Goal: Information Seeking & Learning: Find contact information

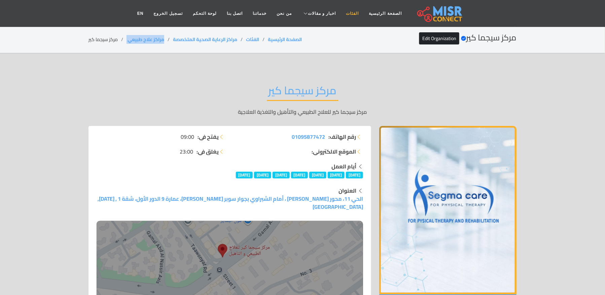
click at [344, 14] on link "الفئات" at bounding box center [352, 13] width 23 height 13
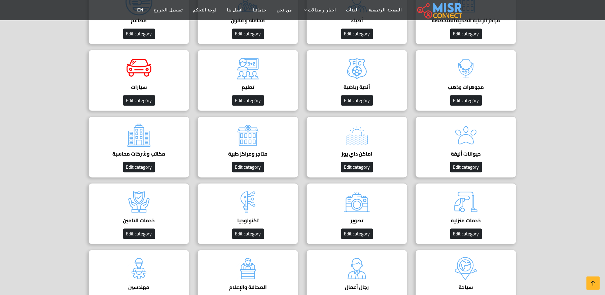
scroll to position [135, 0]
click at [475, 214] on img at bounding box center [465, 201] width 27 height 27
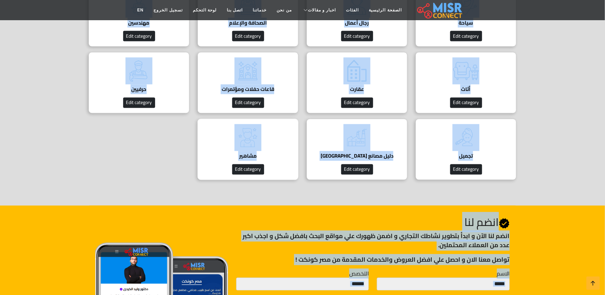
scroll to position [493, 0]
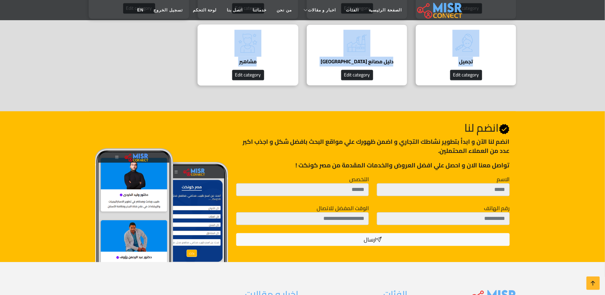
copy body "مراكز الرعاية الصحية المتخصصة Edit category أطباء دليل الأطباء في مصر | اعرف أح…"
drag, startPoint x: 525, startPoint y: 128, endPoint x: 217, endPoint y: 86, distance: 311.3
copy body "مراكز الرعاية الصحية المتخصصة Edit category أطباء دليل الأطباء في مصر | اعرف أح…"
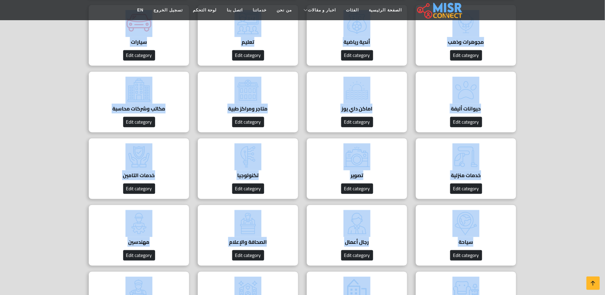
scroll to position [179, 0]
click at [268, 100] on div "متاجر ومراكز طبية دليل عيادات مصر Edit category" at bounding box center [247, 102] width 101 height 61
click at [463, 157] on img at bounding box center [465, 157] width 27 height 27
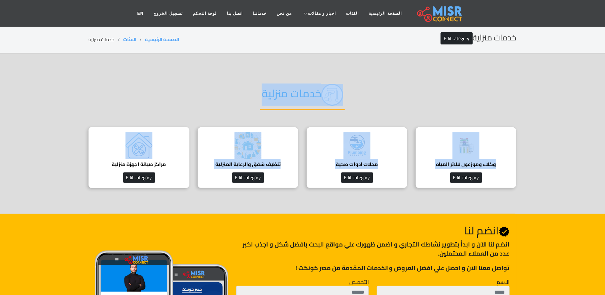
drag, startPoint x: 343, startPoint y: 78, endPoint x: 109, endPoint y: 159, distance: 247.9
click at [109, 159] on div "خدمات منزلية وكلاء وموزعون فلاتر المياه وكلاء وموزعون فلاتر المياه Edit categor…" at bounding box center [302, 134] width 444 height 120
click at [361, 68] on section "خدمات منزلية وكلاء وموزعون فلاتر المياه وكلاء وموزعون فلاتر المياه Edit categor…" at bounding box center [302, 133] width 605 height 160
copy body "خدمات منزلية وكلاء وموزعون فلاتر المياه وكلاء وموزعون فلاتر المياه Edit categor…"
drag, startPoint x: 275, startPoint y: 102, endPoint x: 73, endPoint y: 172, distance: 213.3
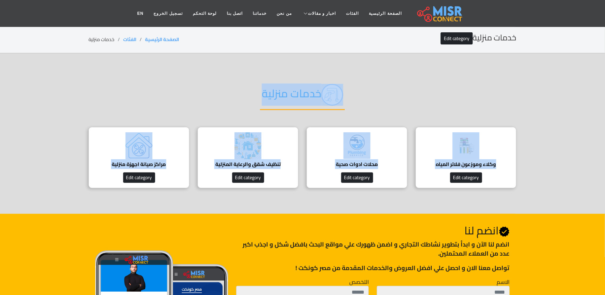
click at [73, 172] on section "خدمات منزلية وكلاء وموزعون فلاتر المياه وكلاء وموزعون فلاتر المياه Edit categor…" at bounding box center [302, 133] width 605 height 160
click at [188, 81] on div "خدمات منزلية" at bounding box center [302, 100] width 428 height 53
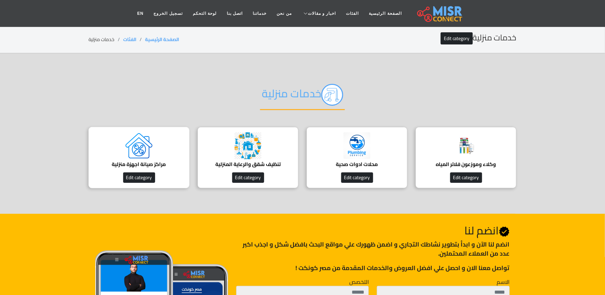
click at [157, 161] on h4 "مراكز صيانة اجهزة منزلية" at bounding box center [139, 164] width 80 height 6
click at [144, 163] on h4 "مراكز صيانة اجهزة منزلية" at bounding box center [139, 164] width 80 height 6
click at [279, 96] on h2 "خدمات منزلية" at bounding box center [302, 97] width 85 height 26
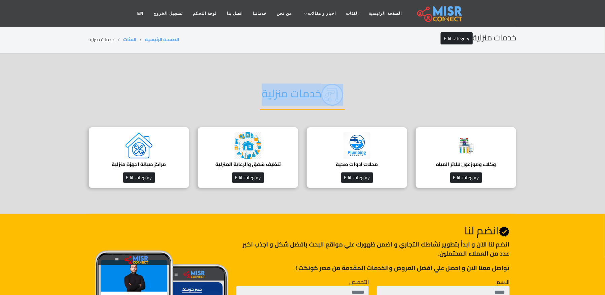
click at [279, 96] on h2 "خدمات منزلية" at bounding box center [302, 97] width 85 height 26
copy div "خدمات منزلية"
click at [136, 142] on img at bounding box center [138, 145] width 27 height 27
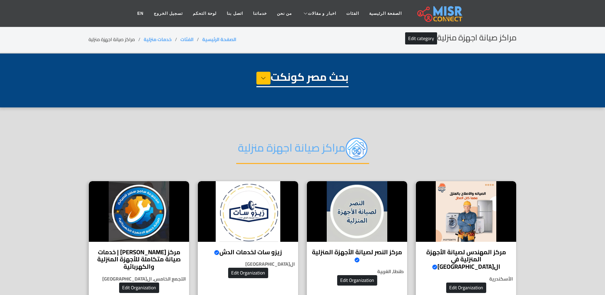
select select "**********"
click at [278, 150] on h2 "مراكز صيانة اجهزة منزلية" at bounding box center [302, 151] width 133 height 26
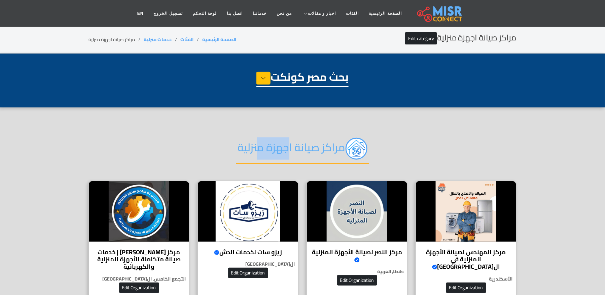
click at [278, 150] on h2 "مراكز صيانة اجهزة منزلية" at bounding box center [302, 151] width 133 height 26
copy div "مراكز صيانة اجهزة منزلية"
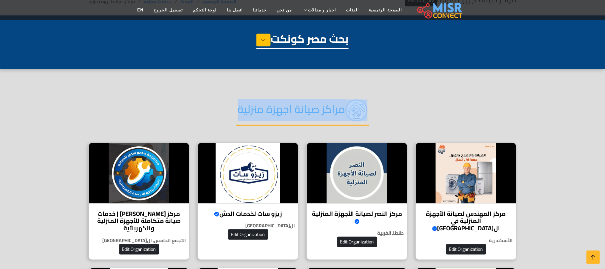
scroll to position [99, 0]
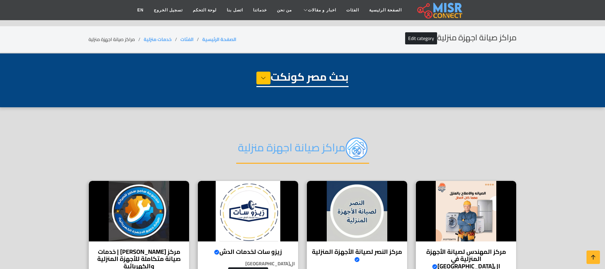
select select "**********"
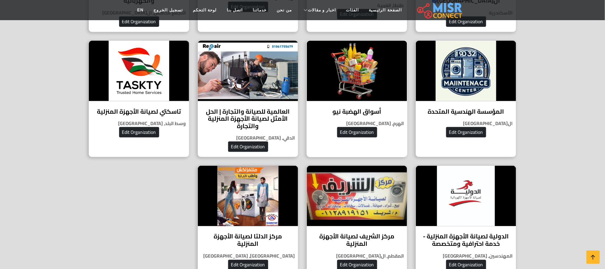
scroll to position [303, 0]
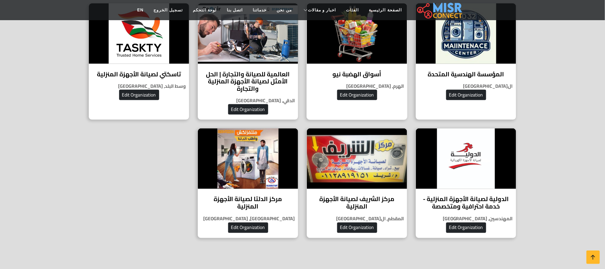
click at [362, 65] on div "أسواق الهضبة نيو الوجهة المثالية لتجربة تسوق متكاملة لجميع أنواع المواد الغذائي…" at bounding box center [356, 61] width 101 height 117
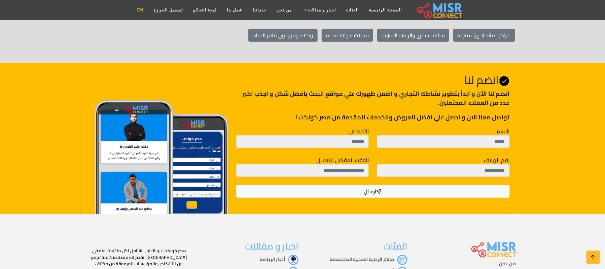
scroll to position [942, 0]
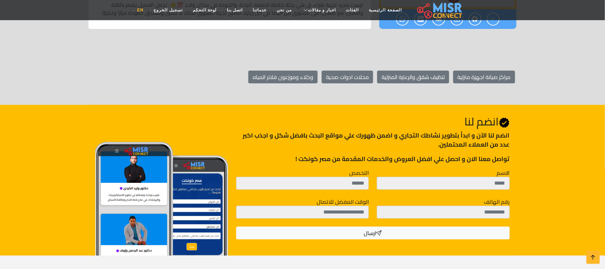
click at [149, 12] on link "EN" at bounding box center [140, 10] width 16 height 13
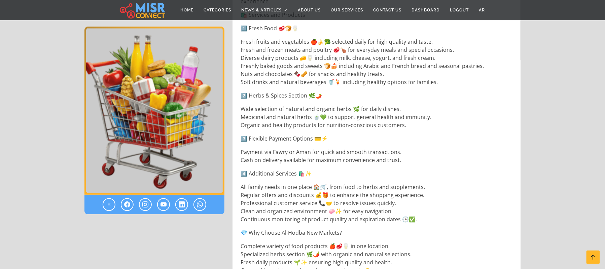
scroll to position [628, 0]
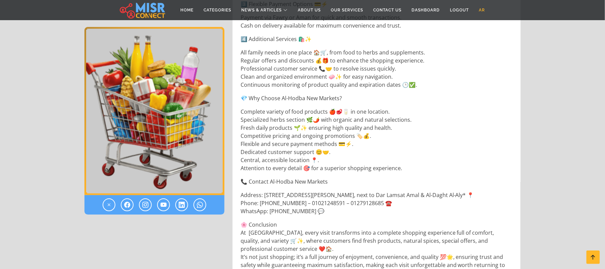
click at [486, 9] on link "AR" at bounding box center [482, 10] width 16 height 13
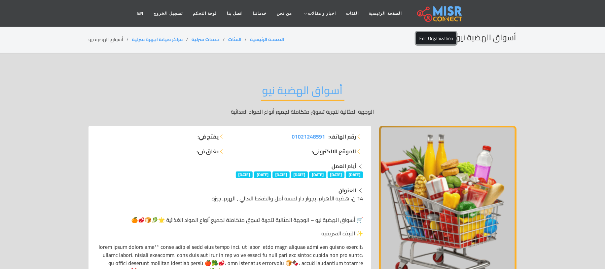
click at [440, 34] on link "Edit Organization" at bounding box center [436, 38] width 40 height 12
click at [342, 14] on link "الفئات" at bounding box center [352, 13] width 23 height 13
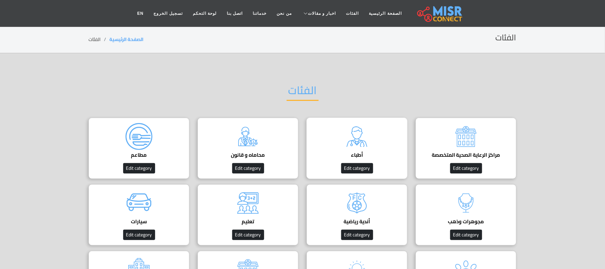
click at [354, 146] on img at bounding box center [356, 136] width 27 height 27
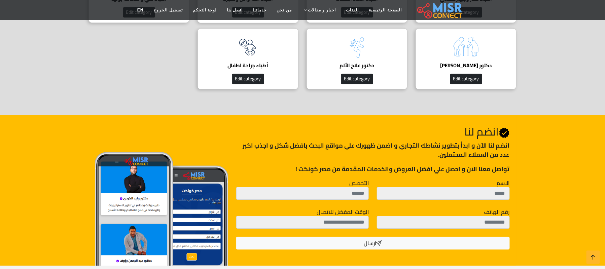
scroll to position [718, 0]
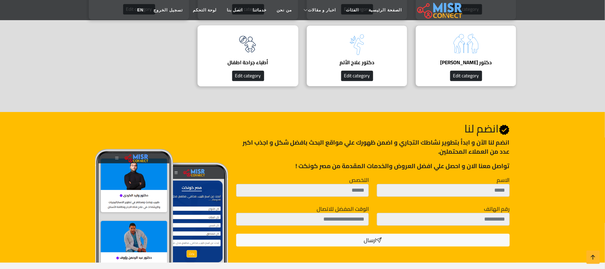
click at [252, 64] on h4 "أطباء جراحة اطفال" at bounding box center [248, 63] width 80 height 6
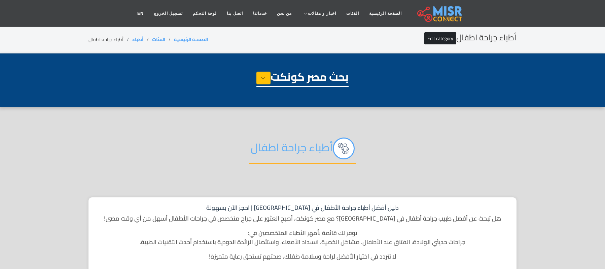
select select "*****"
select select "**********"
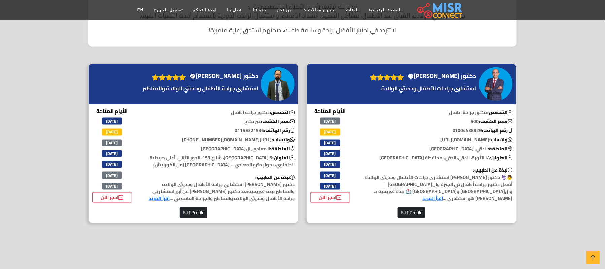
scroll to position [224, 0]
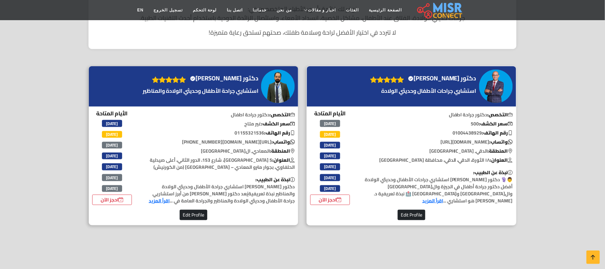
click at [443, 82] on h4 "دكتور رضا القاضي Verified account" at bounding box center [442, 78] width 68 height 7
click at [434, 77] on h4 "دكتور رضا القاضي Verified account" at bounding box center [442, 78] width 68 height 7
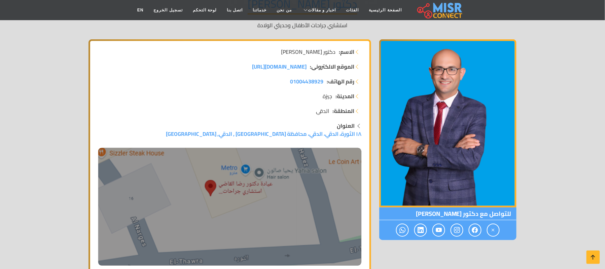
scroll to position [45, 0]
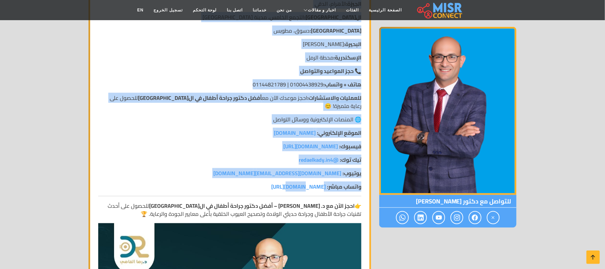
scroll to position [1076, 0]
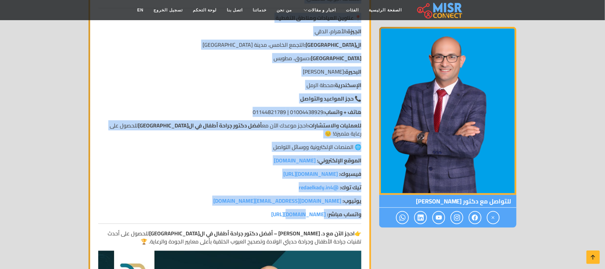
copy div "👨‍⚕️ دكتور رضا القاضي – استشاري جراحات الأطفال وحديثي الولادة أفضل دكتور جراحة …"
drag, startPoint x: 362, startPoint y: 141, endPoint x: 170, endPoint y: 215, distance: 206.2
click at [171, 225] on div "👨‍⚕️ دكتور رضا القاضي – استشاري جراحات الأطفال وحديثي الولادة أفضل دكتور جراحة …" at bounding box center [229, 163] width 271 height 1758
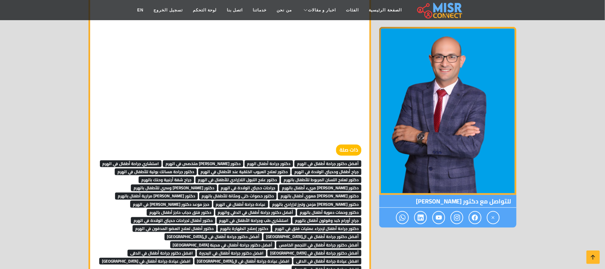
scroll to position [1839, 0]
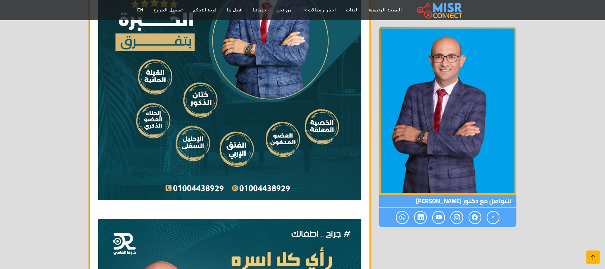
click at [594, 255] on icon at bounding box center [592, 257] width 9 height 9
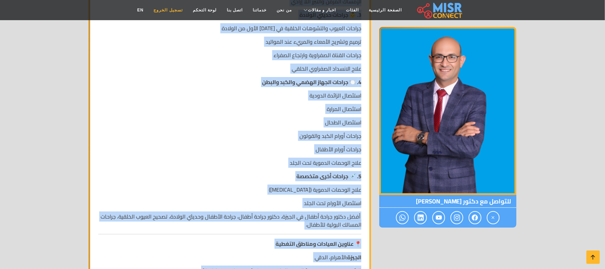
scroll to position [897, 0]
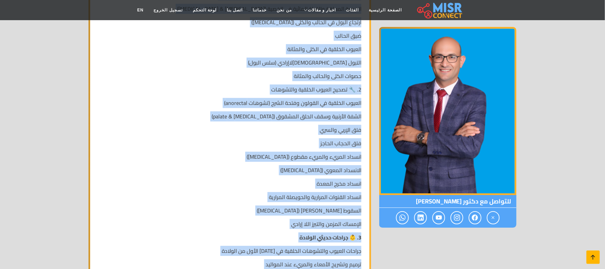
click at [592, 257] on icon at bounding box center [592, 257] width 9 height 9
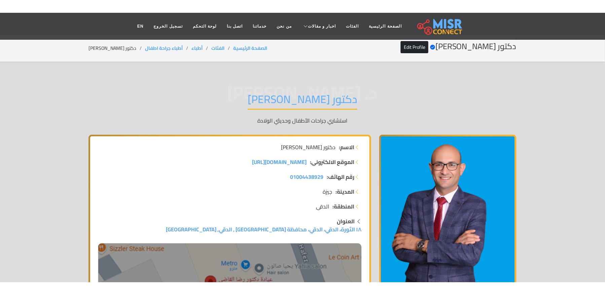
scroll to position [0, 0]
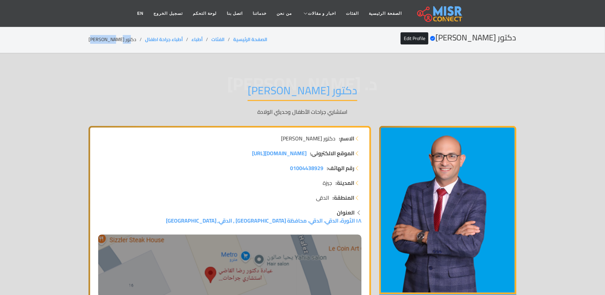
drag, startPoint x: 69, startPoint y: 41, endPoint x: 152, endPoint y: 45, distance: 83.9
click at [123, 45] on section "دكتور [PERSON_NAME] Verified account Edit Profile الصفحة الرئيسية الفئات أطباء …" at bounding box center [302, 39] width 605 height 27
click at [130, 38] on li "دكتور [PERSON_NAME]" at bounding box center [116, 39] width 57 height 7
copy ol "أطباء جراحة اطفال"
drag, startPoint x: 130, startPoint y: 38, endPoint x: 169, endPoint y: 36, distance: 38.8
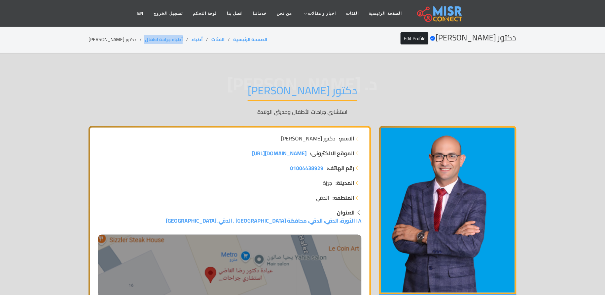
click at [169, 36] on ol "الصفحة الرئيسية الفئات أطباء أطباء جراحة اطفال دكتور [PERSON_NAME]" at bounding box center [177, 39] width 179 height 7
click at [100, 38] on li "دكتور [PERSON_NAME]" at bounding box center [116, 39] width 57 height 7
copy main "دكتور [PERSON_NAME]"
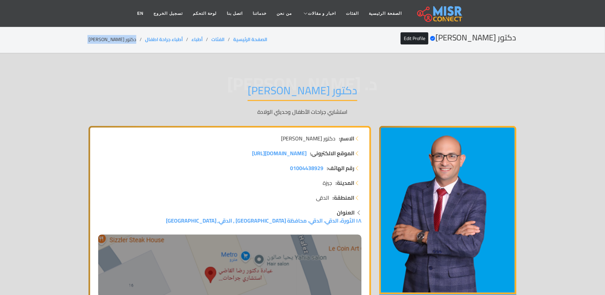
copy main "دكتور [PERSON_NAME]"
copy ol "أطباء جراحة اطفال"
drag, startPoint x: 171, startPoint y: 38, endPoint x: 129, endPoint y: 38, distance: 41.7
click at [129, 38] on ol "الصفحة الرئيسية الفئات أطباء أطباء جراحة اطفال دكتور [PERSON_NAME]" at bounding box center [177, 39] width 179 height 7
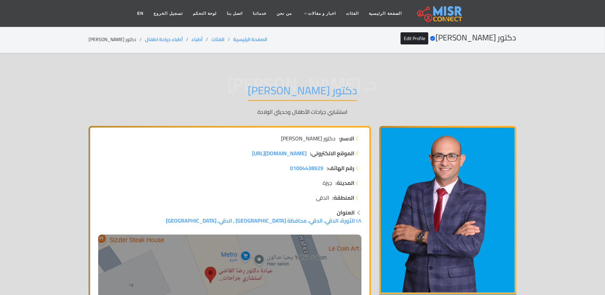
click at [105, 42] on li "دكتور [PERSON_NAME]" at bounding box center [116, 39] width 57 height 7
click at [106, 44] on div "دكتور [PERSON_NAME] Verified account Edit Profile الصفحة الرئيسية الفئات أطباء …" at bounding box center [302, 39] width 428 height 13
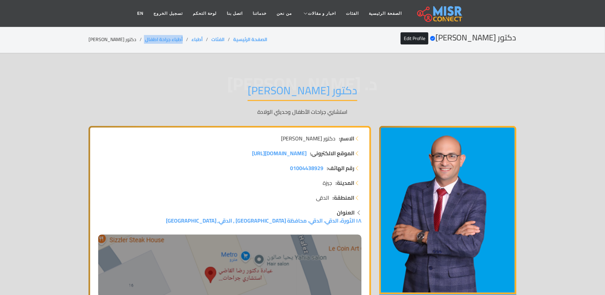
drag, startPoint x: 170, startPoint y: 35, endPoint x: 128, endPoint y: 42, distance: 42.6
click at [128, 42] on div "دكتور [PERSON_NAME] Verified account Edit Profile الصفحة الرئيسية الفئات أطباء …" at bounding box center [302, 39] width 428 height 13
copy ol "أطباء جراحة اطفال"
click at [102, 41] on li "دكتور [PERSON_NAME]" at bounding box center [116, 39] width 57 height 7
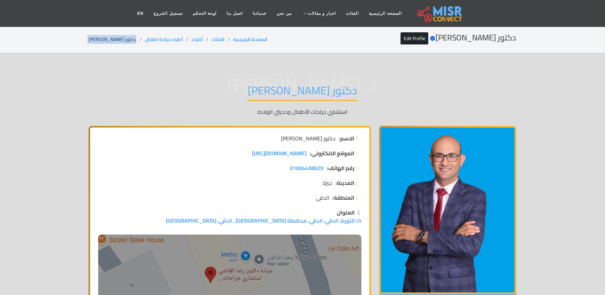
click at [102, 41] on li "دكتور [PERSON_NAME]" at bounding box center [116, 39] width 57 height 7
copy main "دكتور [PERSON_NAME]"
copy link "أطباء جراحة اطفال"
drag, startPoint x: 169, startPoint y: 35, endPoint x: 131, endPoint y: 39, distance: 37.9
click at [131, 39] on div "دكتور رضا القاضي Verified account Edit Profile الصفحة الرئيسية الفئات أطباء أطب…" at bounding box center [302, 39] width 428 height 13
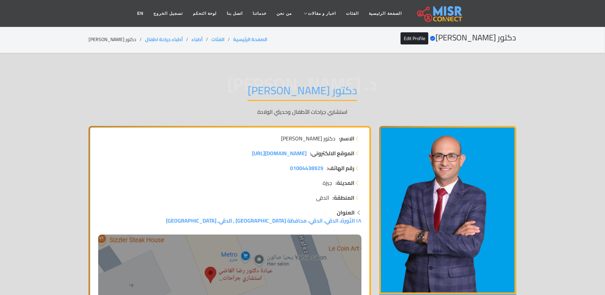
click at [113, 40] on li "دكتور [PERSON_NAME]" at bounding box center [116, 39] width 57 height 7
copy main "دكتور [PERSON_NAME]"
drag, startPoint x: 170, startPoint y: 39, endPoint x: 128, endPoint y: 39, distance: 41.7
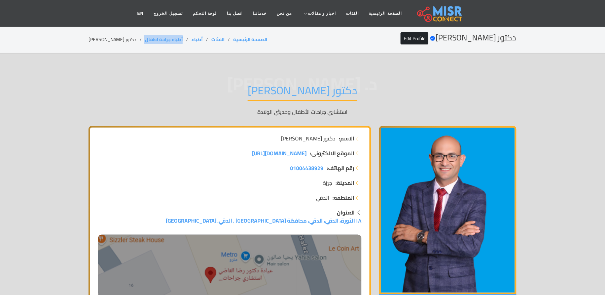
click at [128, 39] on ol "الصفحة الرئيسية الفئات أطباء أطباء جراحة اطفال دكتور رضا القاضي" at bounding box center [177, 39] width 179 height 7
click at [115, 41] on li "دكتور [PERSON_NAME]" at bounding box center [116, 39] width 57 height 7
drag, startPoint x: 171, startPoint y: 37, endPoint x: 126, endPoint y: 38, distance: 45.4
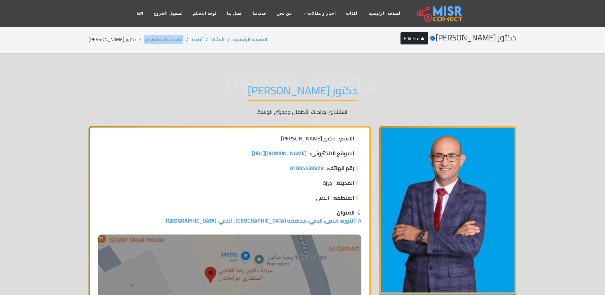
click at [126, 38] on ol "الصفحة الرئيسية الفئات أطباء أطباء جراحة اطفال دكتور رضا القاضي" at bounding box center [177, 39] width 179 height 7
click at [106, 39] on li "دكتور [PERSON_NAME]" at bounding box center [116, 39] width 57 height 7
drag, startPoint x: 172, startPoint y: 35, endPoint x: 128, endPoint y: 36, distance: 43.4
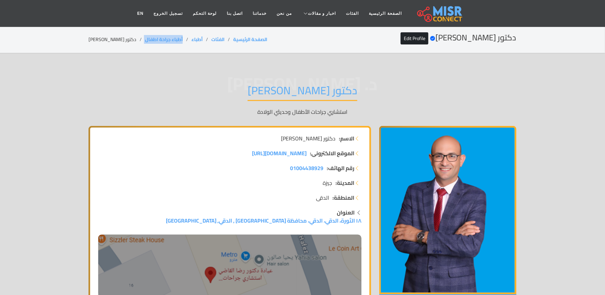
click at [128, 36] on div "دكتور [PERSON_NAME] Verified account Edit Profile الصفحة الرئيسية الفئات أطباء …" at bounding box center [302, 39] width 428 height 13
click at [120, 41] on li "دكتور [PERSON_NAME]" at bounding box center [116, 39] width 57 height 7
drag, startPoint x: 169, startPoint y: 37, endPoint x: 126, endPoint y: 37, distance: 42.7
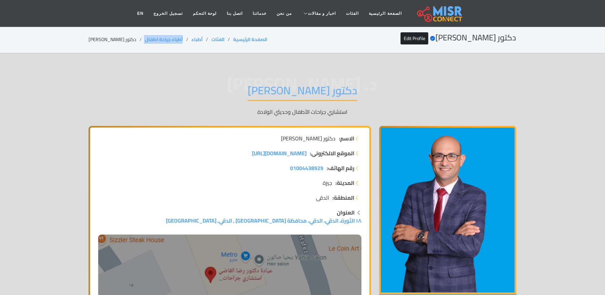
click at [126, 37] on ol "الصفحة الرئيسية الفئات أطباء أطباء جراحة اطفال دكتور رضا القاضي" at bounding box center [177, 39] width 179 height 7
click at [89, 40] on li "دكتور [PERSON_NAME]" at bounding box center [116, 39] width 57 height 7
drag, startPoint x: 170, startPoint y: 38, endPoint x: 128, endPoint y: 38, distance: 41.7
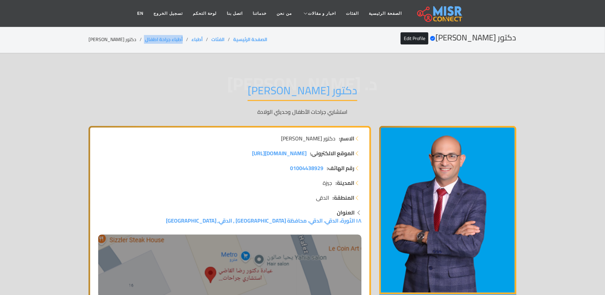
click at [128, 38] on ol "الصفحة الرئيسية الفئات أطباء أطباء جراحة اطفال دكتور رضا القاضي" at bounding box center [177, 39] width 179 height 7
click at [91, 41] on li "دكتور رضا القاضي" at bounding box center [116, 39] width 57 height 7
drag, startPoint x: 171, startPoint y: 36, endPoint x: 128, endPoint y: 39, distance: 42.8
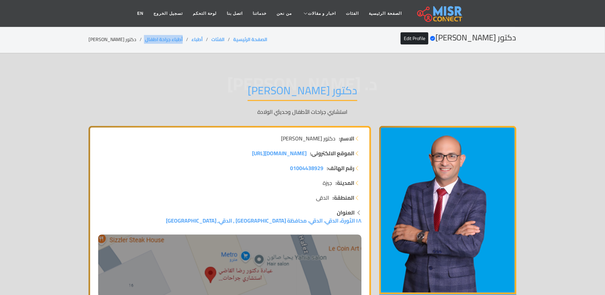
click at [128, 39] on ol "الصفحة الرئيسية الفئات أطباء أطباء جراحة اطفال دكتور رضا القاضي" at bounding box center [177, 39] width 179 height 7
click at [99, 41] on li "دكتور [PERSON_NAME]" at bounding box center [116, 39] width 57 height 7
click at [168, 37] on link "أطباء جراحة اطفال" at bounding box center [164, 39] width 38 height 9
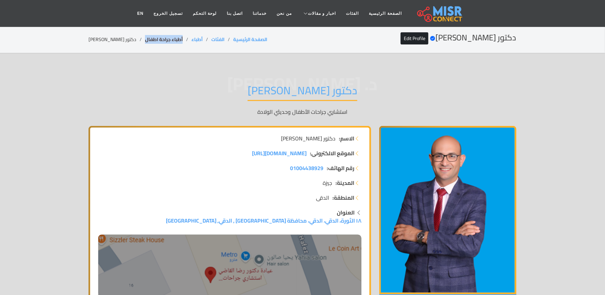
drag, startPoint x: 170, startPoint y: 37, endPoint x: 131, endPoint y: 41, distance: 38.6
click at [145, 41] on li "أطباء جراحة اطفال" at bounding box center [168, 39] width 46 height 7
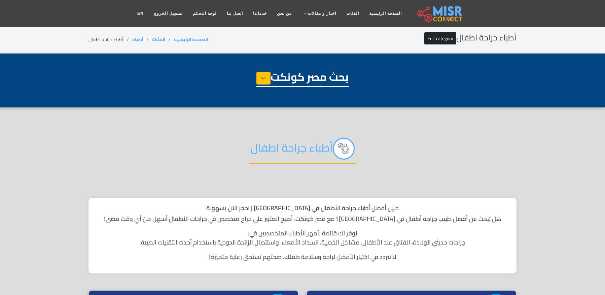
select select "*****"
select select "**********"
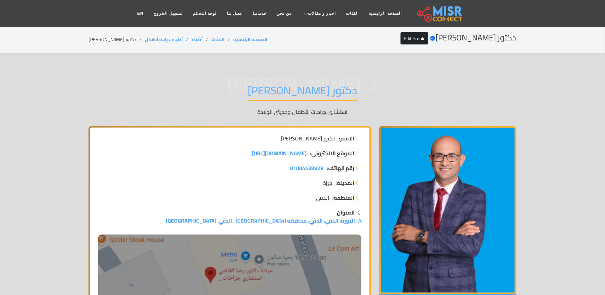
click at [101, 41] on li "دكتور [PERSON_NAME]" at bounding box center [116, 39] width 57 height 7
copy main "دكتور [PERSON_NAME]"
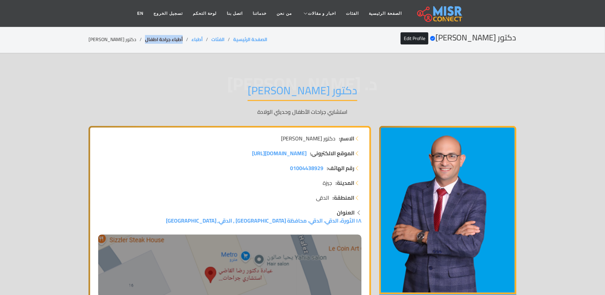
drag, startPoint x: 170, startPoint y: 41, endPoint x: 133, endPoint y: 42, distance: 37.4
click at [145, 42] on li "أطباء جراحة اطفال" at bounding box center [168, 39] width 46 height 7
copy link "أطباء جراحة اطفال"
click at [99, 38] on li "دكتور [PERSON_NAME]" at bounding box center [116, 39] width 57 height 7
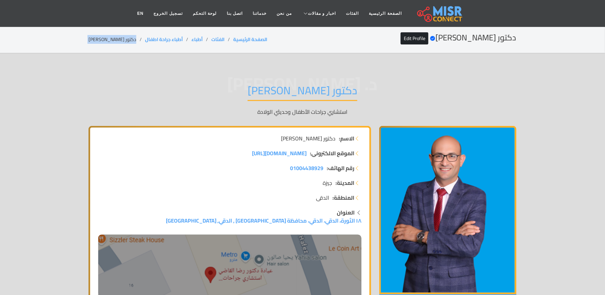
click at [99, 38] on li "دكتور [PERSON_NAME]" at bounding box center [116, 39] width 57 height 7
copy main "دكتور [PERSON_NAME]"
copy link "أطباء جراحة اطفال"
drag, startPoint x: 171, startPoint y: 38, endPoint x: 132, endPoint y: 40, distance: 39.1
click at [145, 40] on li "أطباء جراحة اطفال" at bounding box center [168, 39] width 46 height 7
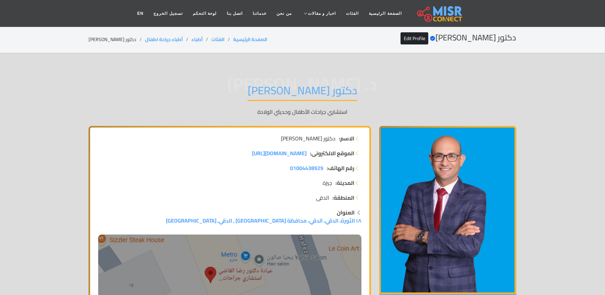
click at [118, 41] on li "دكتور [PERSON_NAME]" at bounding box center [116, 39] width 57 height 7
copy main "دكتور [PERSON_NAME]"
drag, startPoint x: 171, startPoint y: 38, endPoint x: 132, endPoint y: 39, distance: 39.4
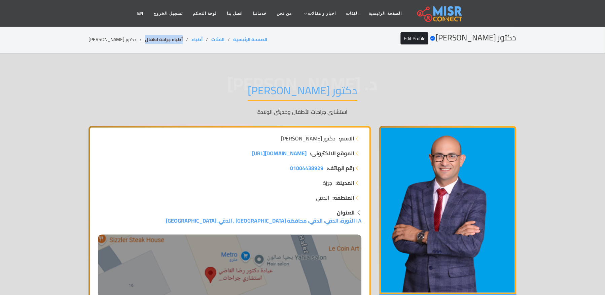
click at [145, 39] on li "أطباء جراحة اطفال" at bounding box center [168, 39] width 46 height 7
copy link "أطباء جراحة اطفال"
click at [104, 38] on li "دكتور [PERSON_NAME]" at bounding box center [116, 39] width 57 height 7
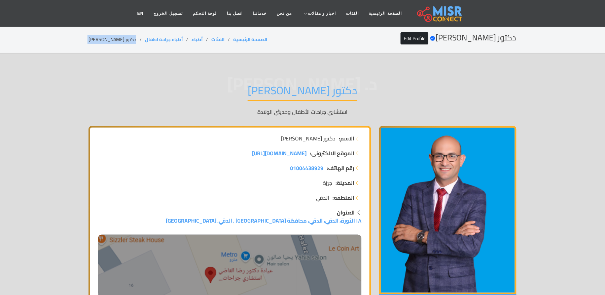
copy main "دكتور [PERSON_NAME]"
copy ol "أطباء جراحة اطفال"
drag, startPoint x: 169, startPoint y: 33, endPoint x: 130, endPoint y: 35, distance: 39.1
click at [130, 35] on section "دكتور رضا القاضي Verified account Edit Profile الصفحة الرئيسية الفئات أطباء أطب…" at bounding box center [302, 39] width 605 height 27
click at [110, 36] on li "دكتور [PERSON_NAME]" at bounding box center [116, 39] width 57 height 7
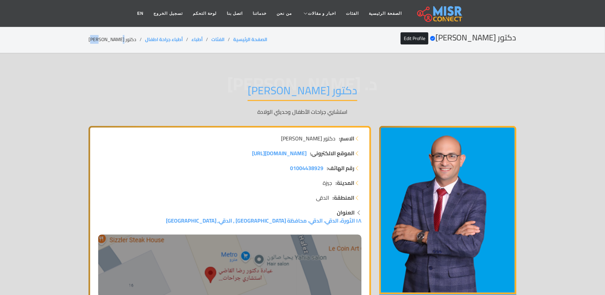
click at [110, 36] on li "دكتور [PERSON_NAME]" at bounding box center [116, 39] width 57 height 7
copy main "دكتور [PERSON_NAME]"
drag, startPoint x: 170, startPoint y: 39, endPoint x: 130, endPoint y: 40, distance: 40.4
click at [130, 40] on ol "الصفحة الرئيسية الفئات أطباء أطباء جراحة اطفال دكتور رضا القاضي" at bounding box center [177, 39] width 179 height 7
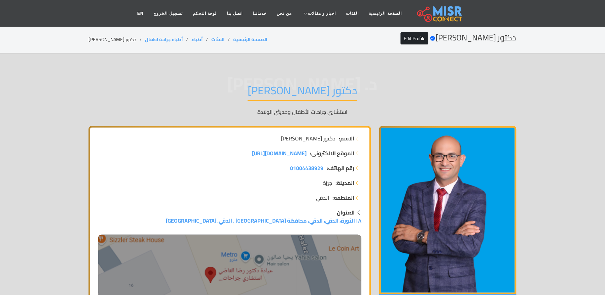
click at [99, 42] on li "دكتور [PERSON_NAME]" at bounding box center [116, 39] width 57 height 7
click at [99, 42] on li "دكتور رضا القاضي" at bounding box center [116, 39] width 57 height 7
click at [166, 38] on link "أطباء جراحة اطفال" at bounding box center [164, 39] width 38 height 9
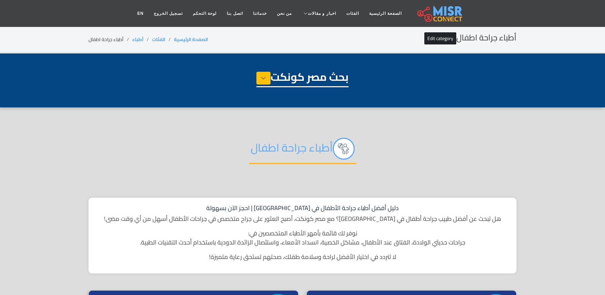
select select "*****"
select select "**********"
click at [268, 139] on h2 "أطباء جراحة اطفال" at bounding box center [302, 151] width 107 height 26
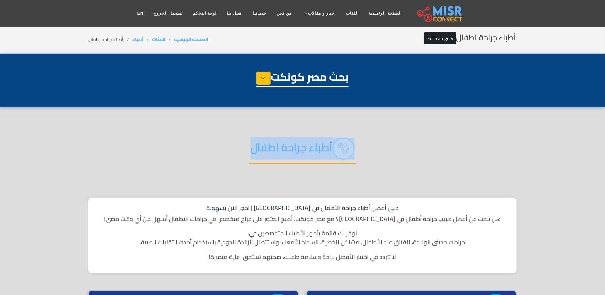
click at [268, 139] on h2 "أطباء جراحة اطفال" at bounding box center [302, 151] width 107 height 26
copy div "أطباء جراحة اطفال"
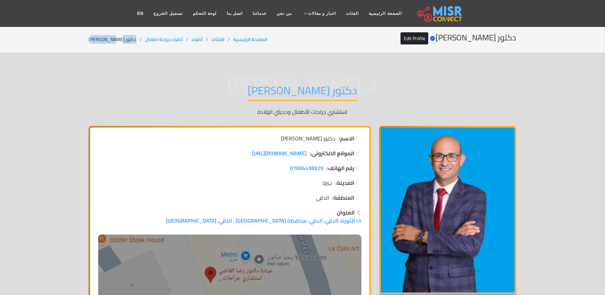
click at [123, 44] on section "دكتور [PERSON_NAME] Verified account Edit Profile الصفحة الرئيسية الفئات أطباء …" at bounding box center [302, 39] width 605 height 27
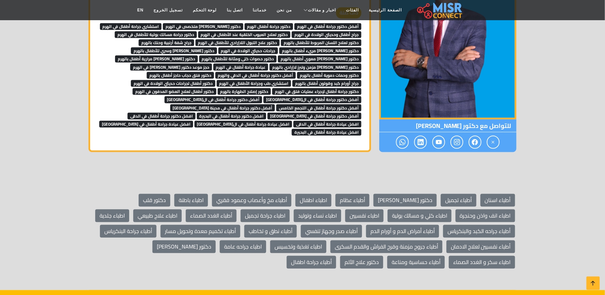
scroll to position [2063, 0]
